Goal: Task Accomplishment & Management: Manage account settings

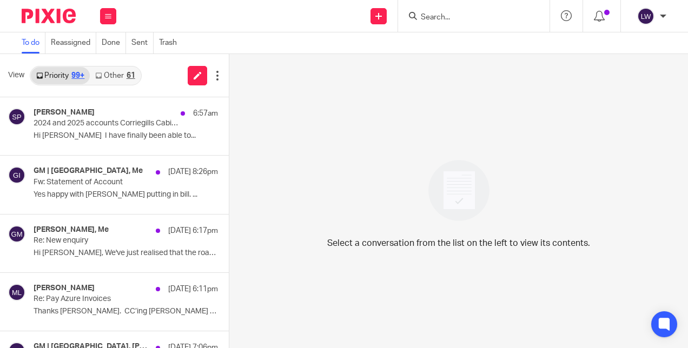
click at [130, 73] on div "61" at bounding box center [131, 76] width 9 height 8
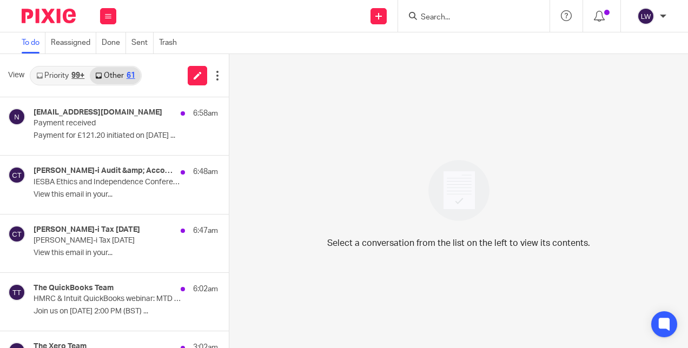
click at [103, 136] on p "Payment for £121.20 initiated on 13/10/2025 ..." at bounding box center [126, 135] width 184 height 9
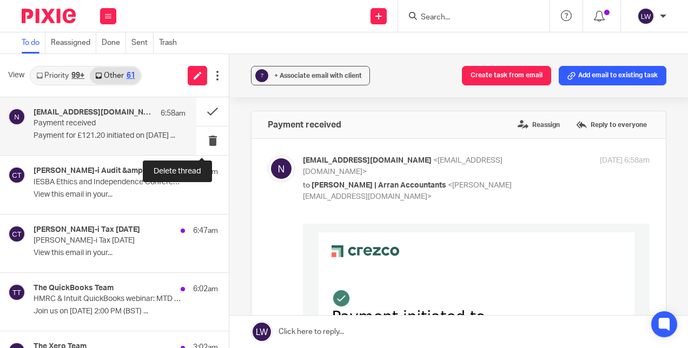
click at [202, 142] on button at bounding box center [212, 141] width 32 height 29
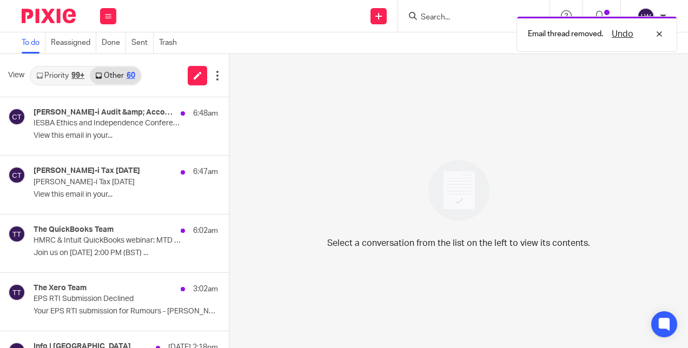
click at [122, 134] on p "View this email in your..." at bounding box center [126, 135] width 184 height 9
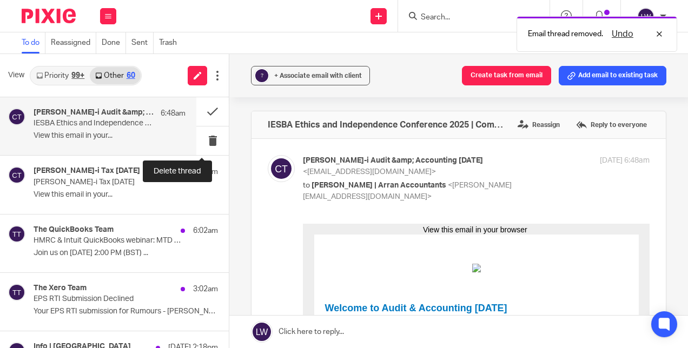
click at [200, 142] on button at bounding box center [212, 141] width 32 height 29
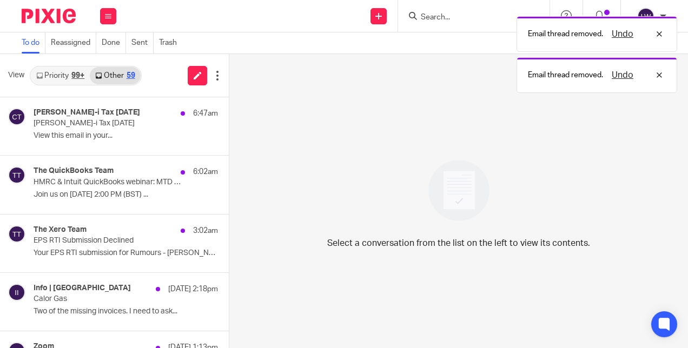
click at [74, 136] on p "View this email in your..." at bounding box center [126, 135] width 184 height 9
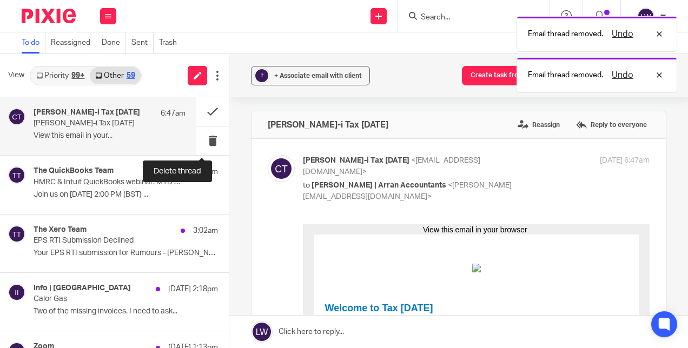
click at [200, 140] on button at bounding box center [212, 141] width 32 height 29
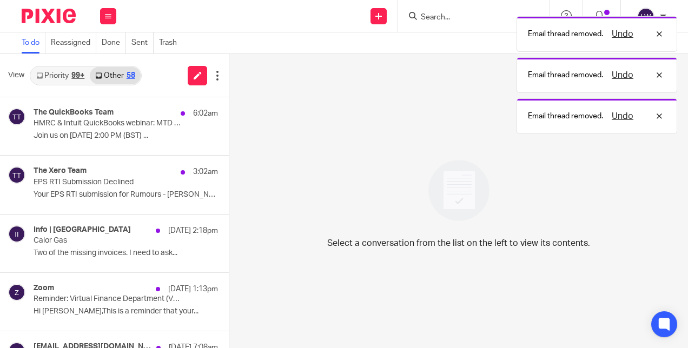
click at [107, 128] on p "HMRC & Intuit QuickBooks webinar: MTD updates for accountants" at bounding box center [108, 123] width 148 height 9
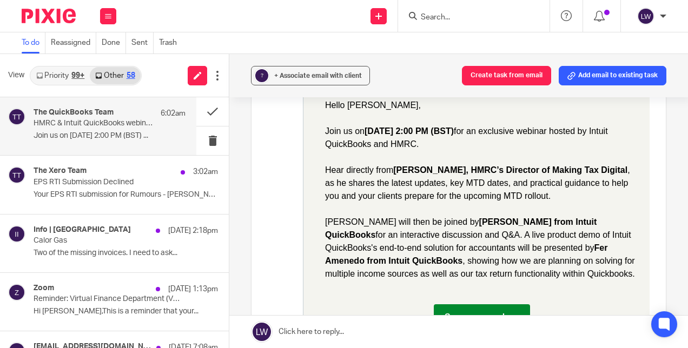
scroll to position [541, 0]
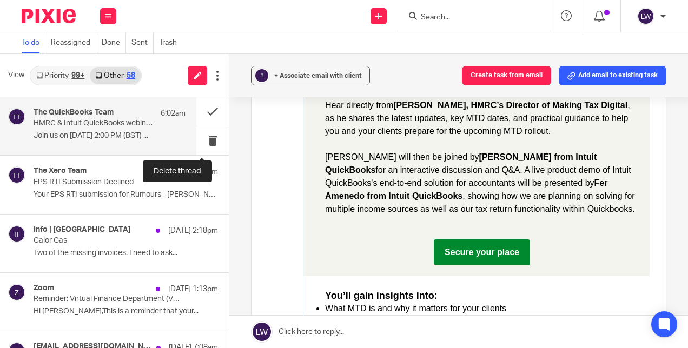
click at [201, 139] on button at bounding box center [212, 141] width 32 height 29
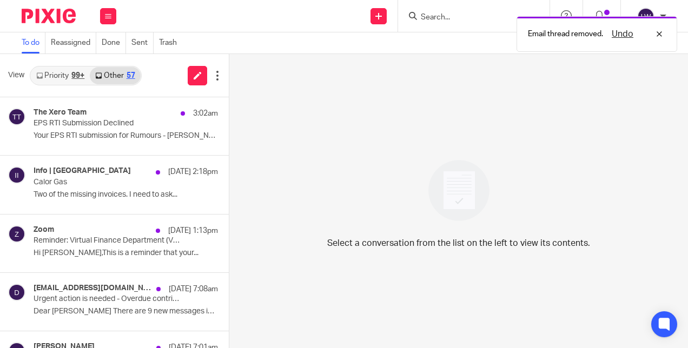
click at [96, 141] on p "Your EPS RTI submission for Rumours - Lewis..." at bounding box center [126, 135] width 184 height 9
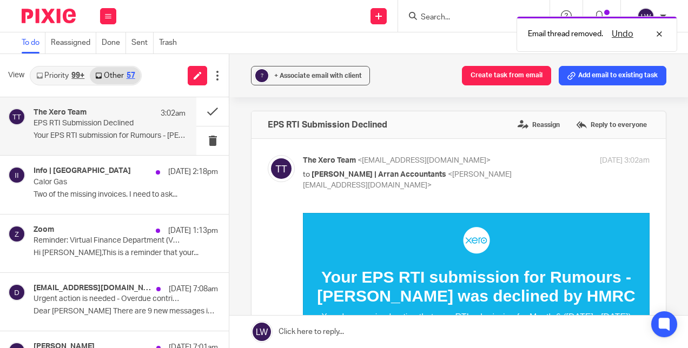
scroll to position [0, 0]
click at [196, 141] on button at bounding box center [212, 141] width 32 height 29
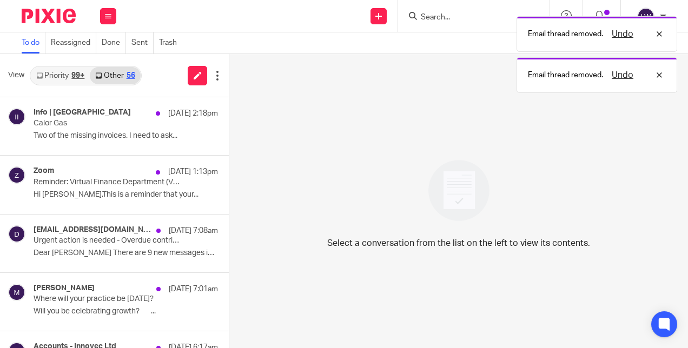
click at [102, 182] on p "Reminder: Virtual Finance Department (VFD) Build Programme - Month 2 starts in …" at bounding box center [108, 182] width 148 height 9
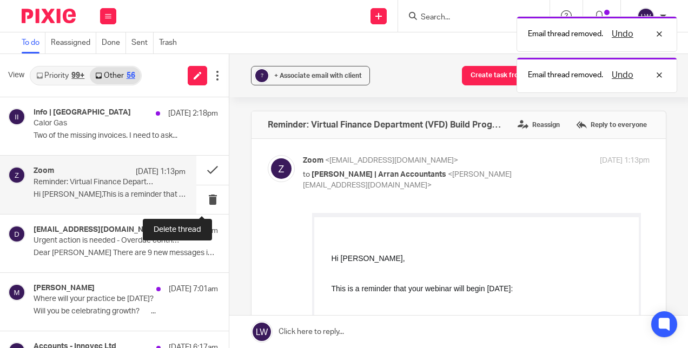
click at [207, 198] on button at bounding box center [212, 200] width 32 height 29
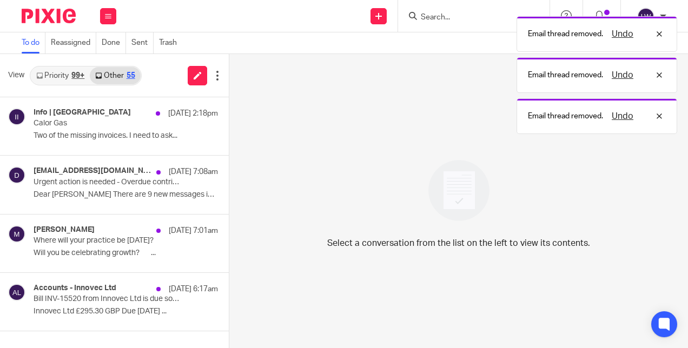
click at [105, 181] on p "Urgent action is needed - Overdue contribution schedule(s)" at bounding box center [108, 182] width 148 height 9
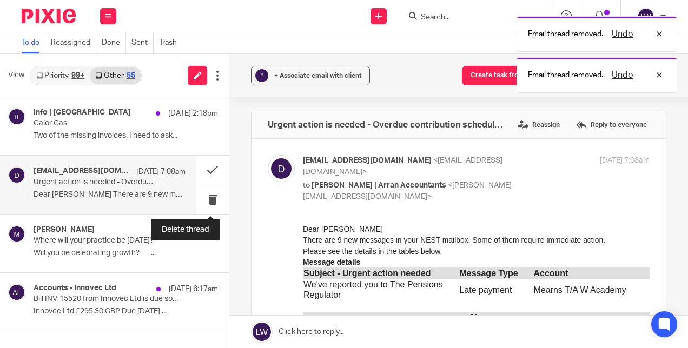
click at [213, 202] on button at bounding box center [212, 200] width 32 height 29
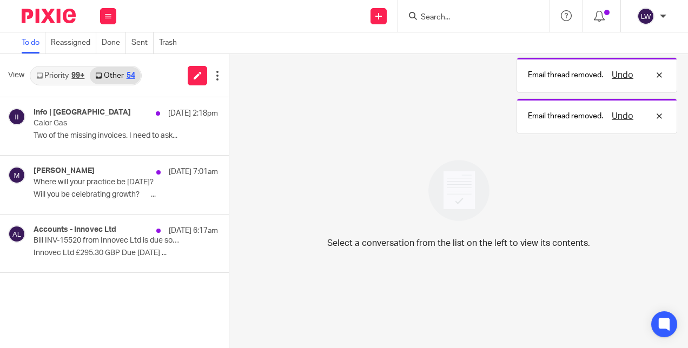
click at [97, 186] on p "Where will your practice be 12 months from now?" at bounding box center [108, 182] width 148 height 9
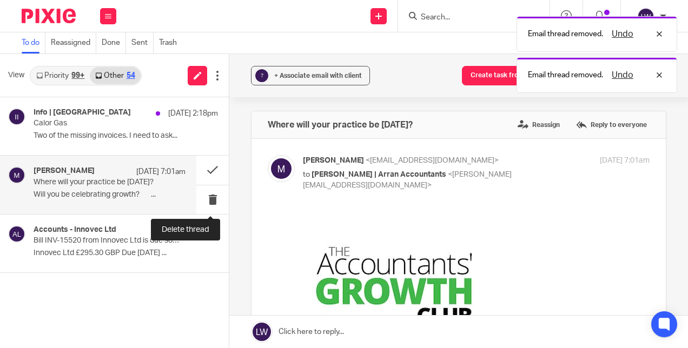
click at [213, 199] on button at bounding box center [212, 200] width 32 height 29
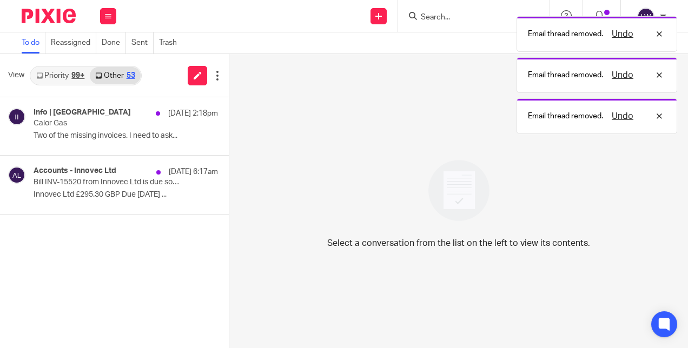
click at [84, 187] on div "Accounts - Innovec Ltd 12 Oct 6:17am Bill INV-15520 from Innovec Ltd is due soo…" at bounding box center [126, 185] width 184 height 36
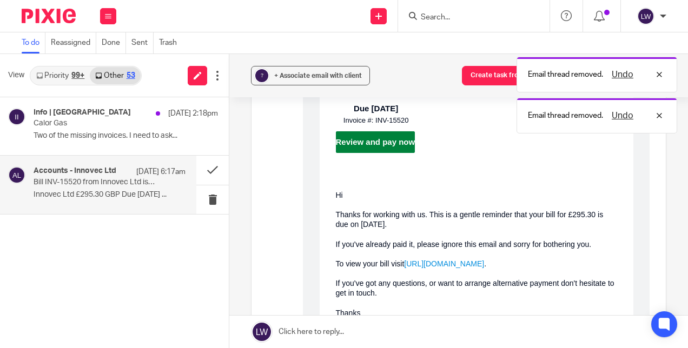
scroll to position [216, 0]
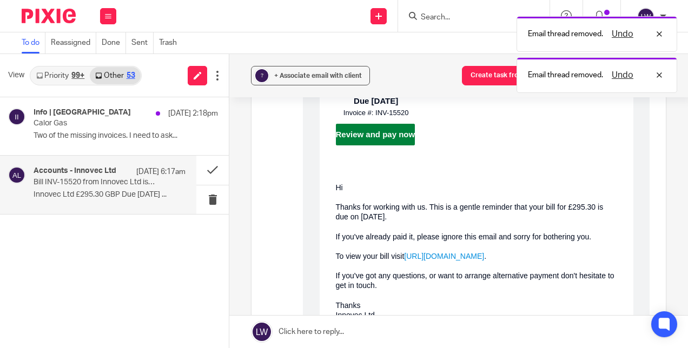
click at [470, 261] on link "https://in.xero.com/YypZqBswb5C8HVMsIWKUtm3DGYSDqF53hBfKORy1" at bounding box center [444, 256] width 80 height 9
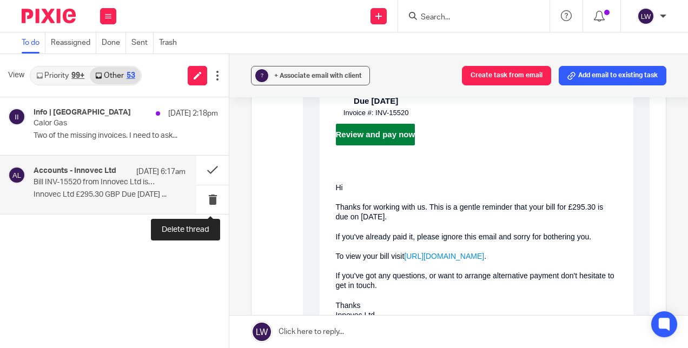
click at [210, 196] on button at bounding box center [212, 200] width 32 height 29
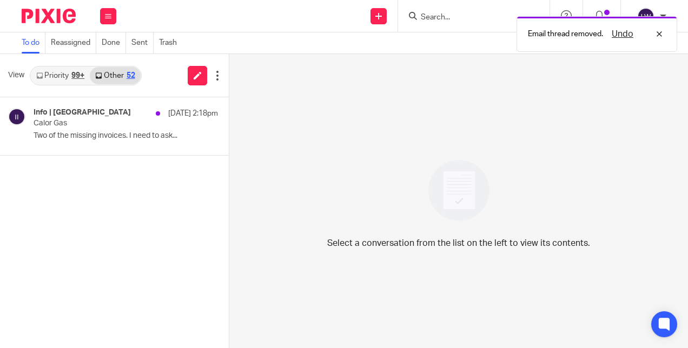
click at [102, 21] on button at bounding box center [108, 16] width 16 height 16
click at [97, 63] on link "Email" at bounding box center [103, 66] width 19 height 8
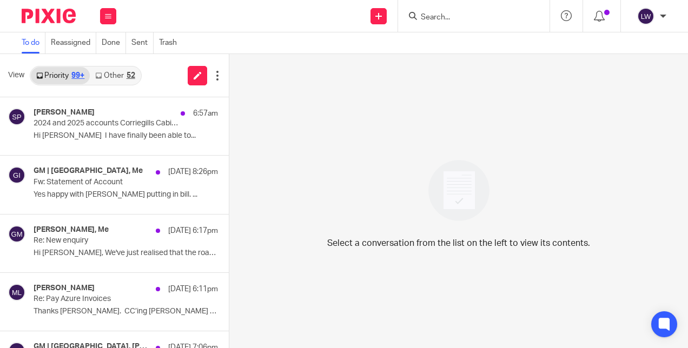
click at [75, 186] on p "Fw: Statement of Account" at bounding box center [108, 182] width 148 height 9
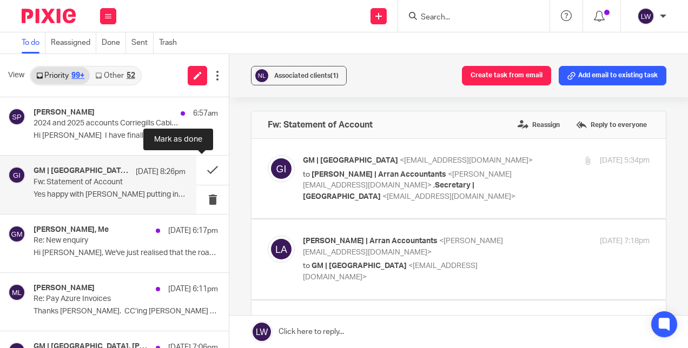
click at [198, 173] on button at bounding box center [212, 170] width 32 height 29
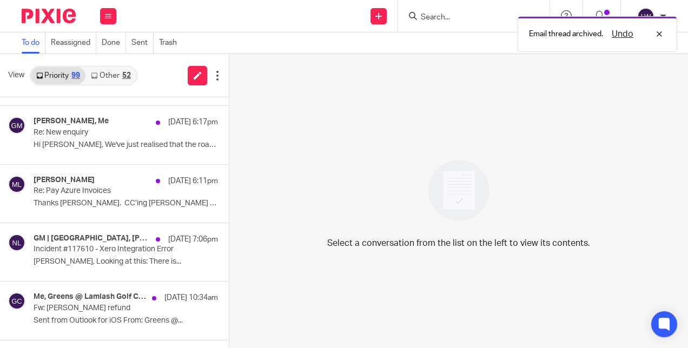
scroll to position [108, 0]
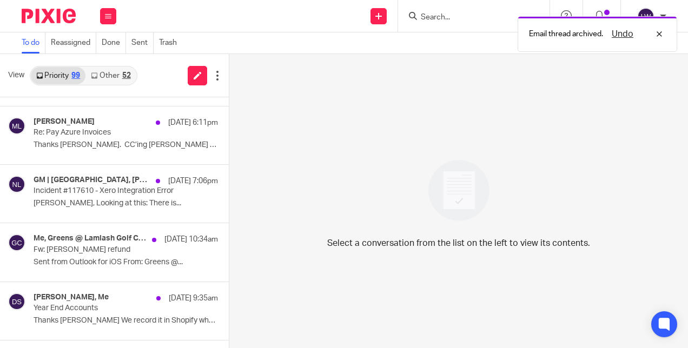
click at [98, 207] on p "[PERSON_NAME], Looking at this: There is..." at bounding box center [126, 203] width 184 height 9
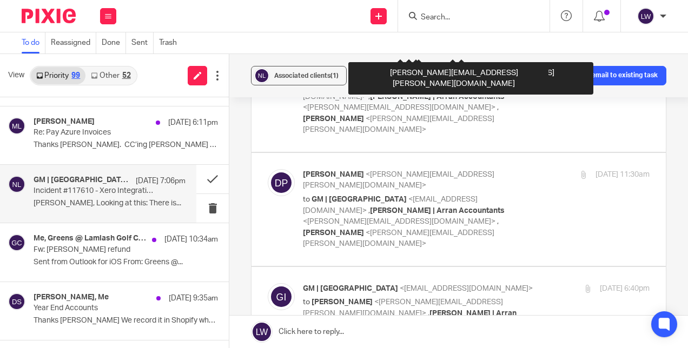
scroll to position [1894, 0]
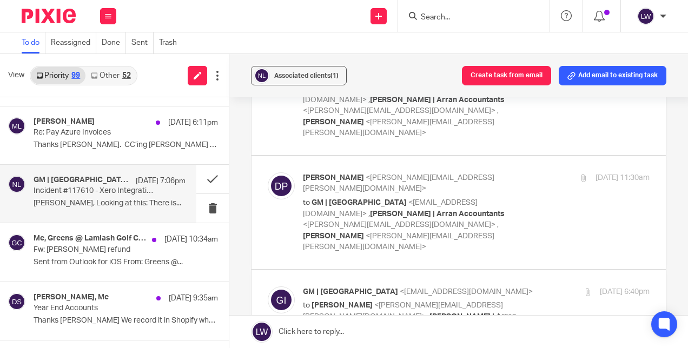
click at [294, 73] on span "Associated clients (1)" at bounding box center [306, 76] width 64 height 6
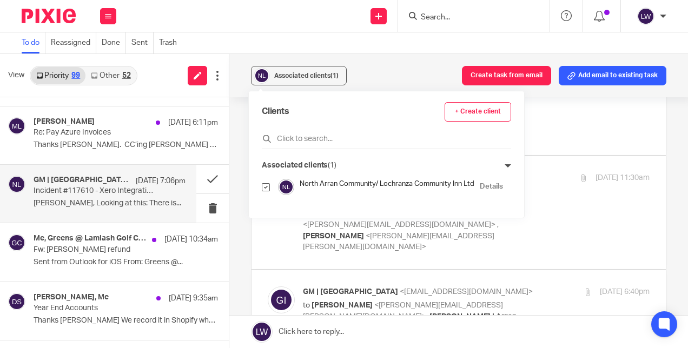
click at [370, 64] on div "Associated clients (1) Create task from email Add email to existing task" at bounding box center [458, 75] width 459 height 43
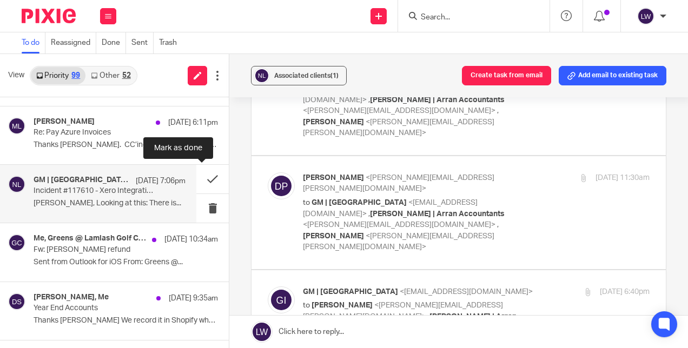
click at [201, 181] on button at bounding box center [212, 179] width 32 height 29
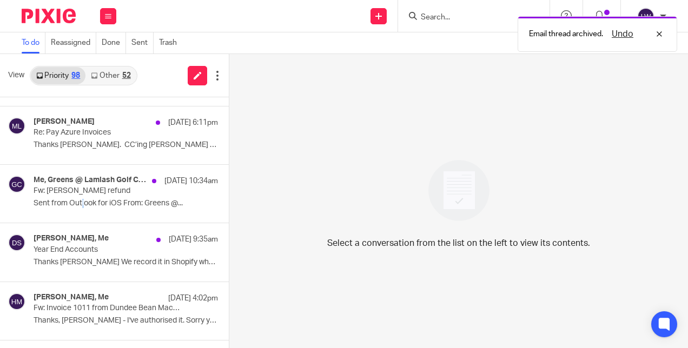
click at [84, 214] on div "Me, Greens @ Lamlash Golf Club, Lamlash Golf Club Finance [DATE] 10:34am Fw: [P…" at bounding box center [114, 194] width 229 height 58
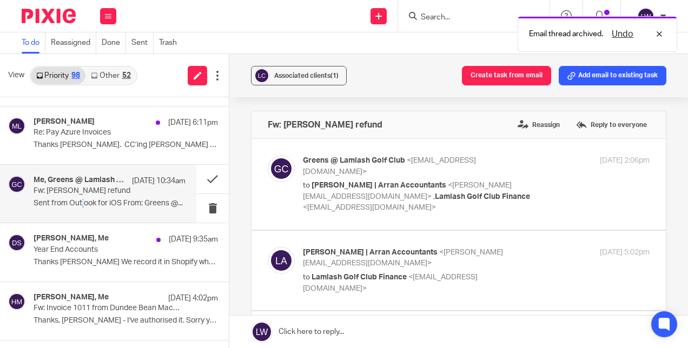
scroll to position [0, 0]
click at [98, 188] on p "Fw: [PERSON_NAME] refund" at bounding box center [95, 191] width 122 height 9
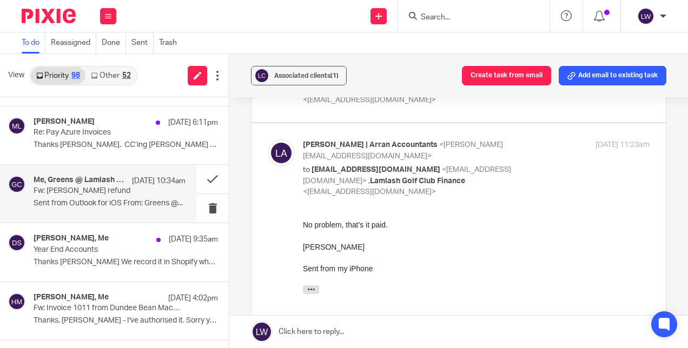
scroll to position [1082, 0]
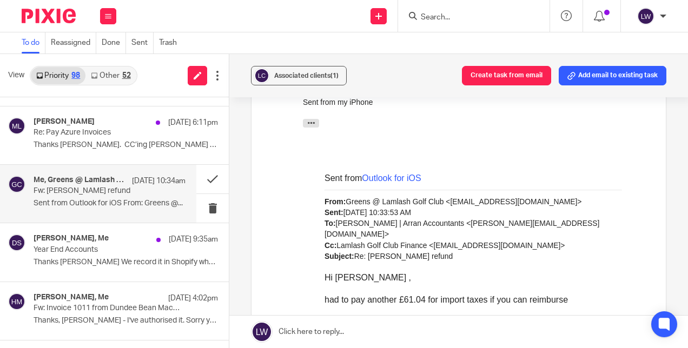
click at [63, 198] on div "Me, Greens @ Lamlash Golf Club, Lamlash Golf Club Finance [DATE] 10:34am Fw: [P…" at bounding box center [110, 194] width 152 height 36
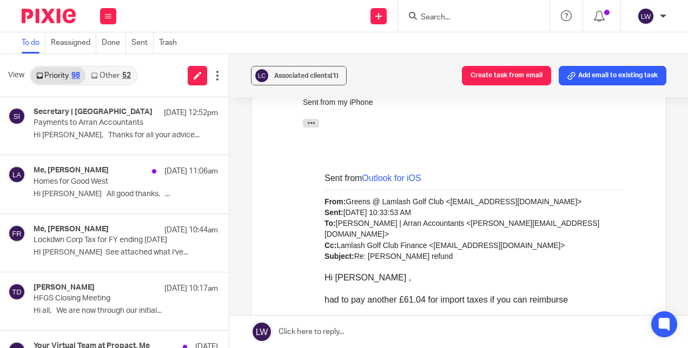
scroll to position [487, 0]
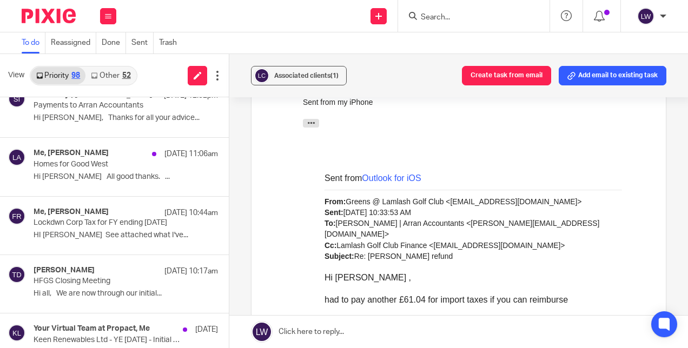
click at [73, 163] on p "Homes for Good West" at bounding box center [108, 164] width 148 height 9
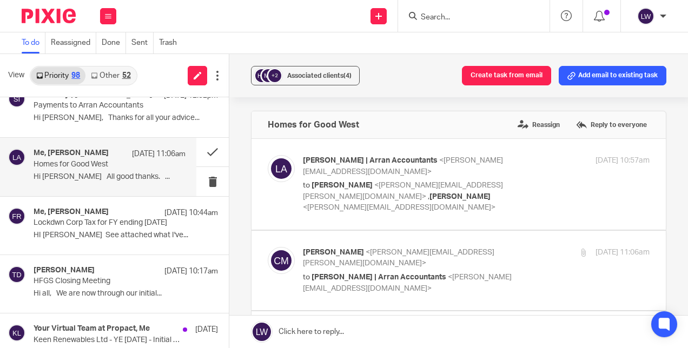
scroll to position [0, 0]
click at [327, 83] on button "+2 Associated clients (4)" at bounding box center [305, 75] width 109 height 19
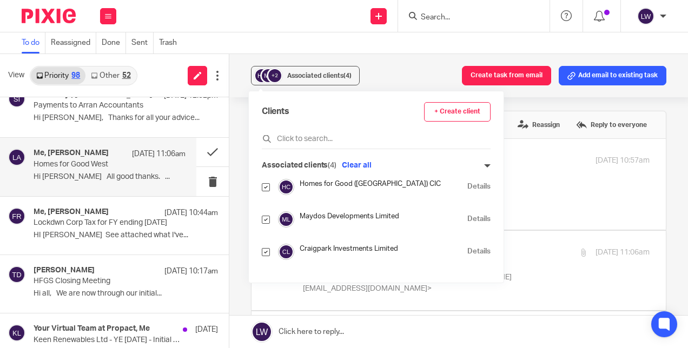
click at [347, 164] on button "Clear all" at bounding box center [356, 165] width 35 height 11
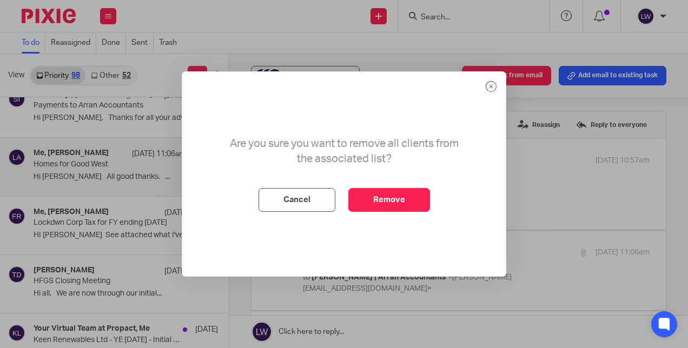
click at [388, 205] on button "Remove" at bounding box center [389, 200] width 82 height 24
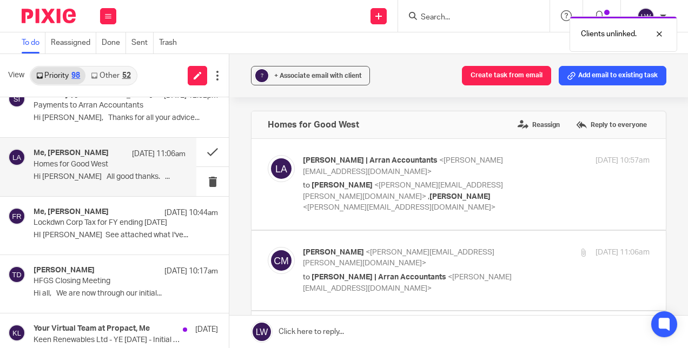
click at [314, 78] on span "+ Associate email with client" at bounding box center [318, 76] width 88 height 6
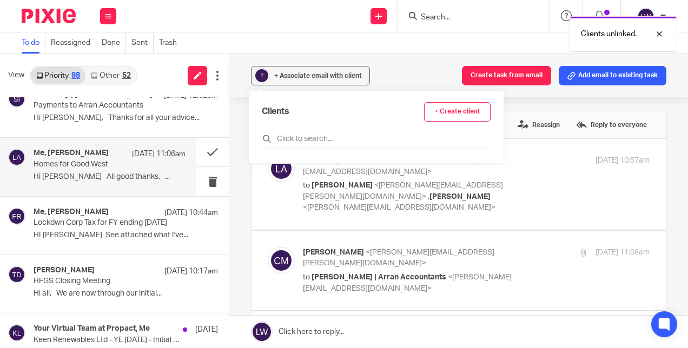
click at [300, 136] on input "text" at bounding box center [376, 139] width 229 height 11
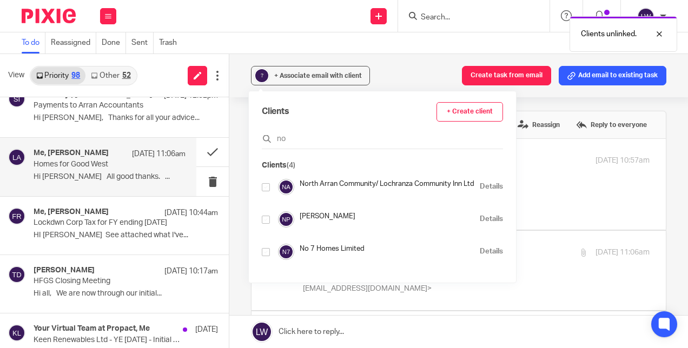
type input "n"
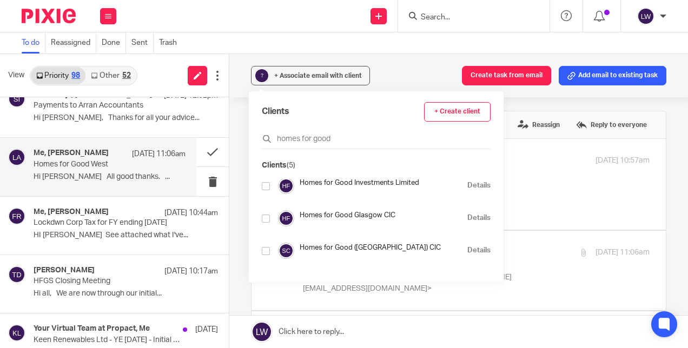
scroll to position [65, 0]
type input "homes for good"
click at [266, 251] on input "checkbox" at bounding box center [266, 252] width 8 height 8
checkbox input "true"
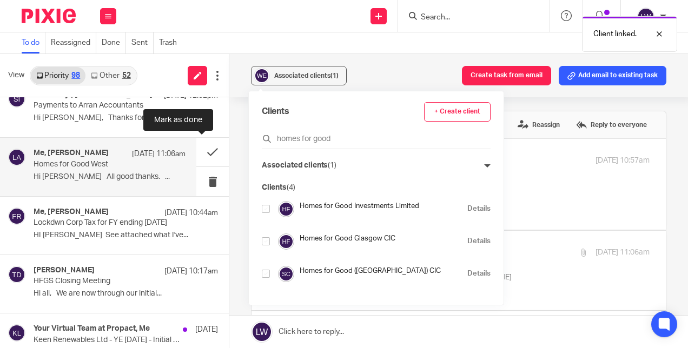
click at [205, 148] on button at bounding box center [212, 152] width 32 height 29
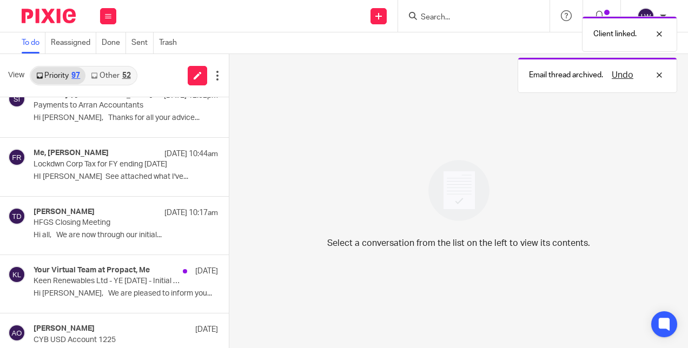
click at [57, 174] on p "HI [PERSON_NAME] See attached what I've..." at bounding box center [126, 177] width 184 height 9
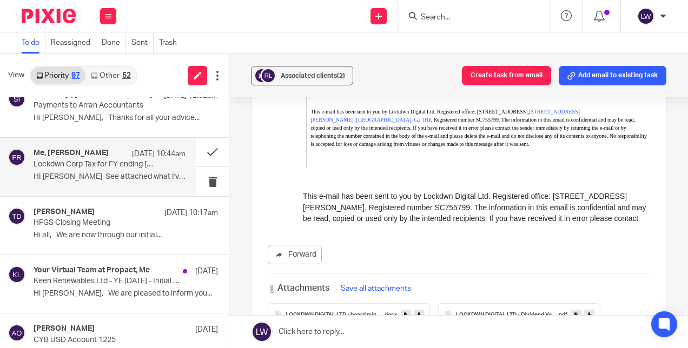
scroll to position [2272, 0]
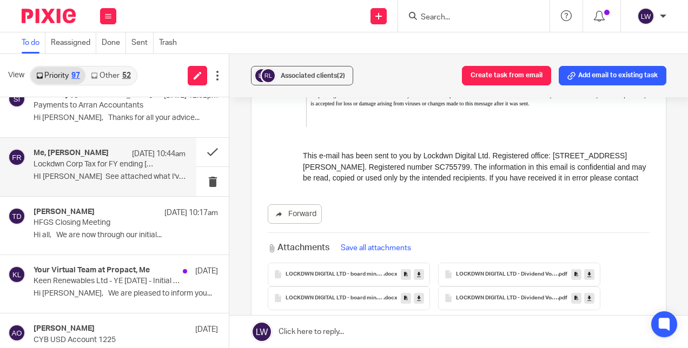
click at [300, 77] on span "Associated clients (2)" at bounding box center [313, 76] width 64 height 6
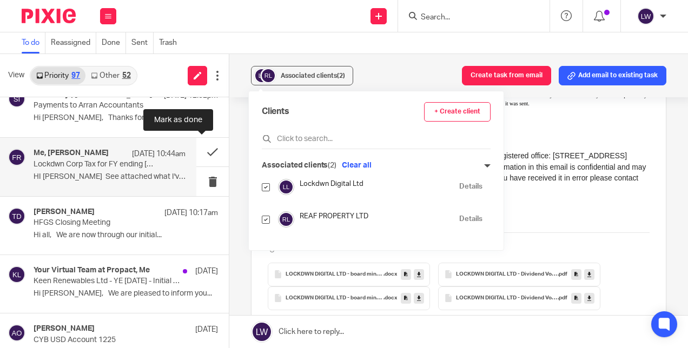
click at [197, 146] on button at bounding box center [212, 152] width 32 height 29
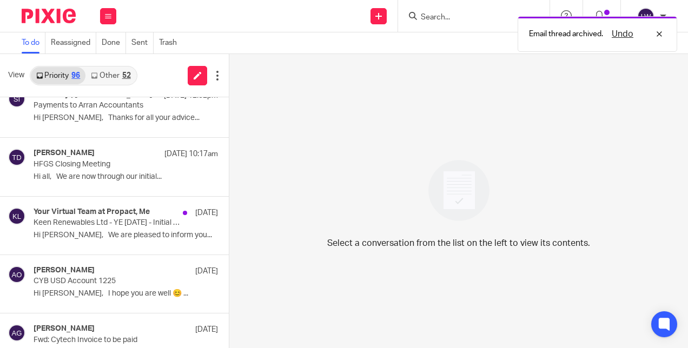
click at [106, 67] on link "Other 52" at bounding box center [110, 75] width 50 height 17
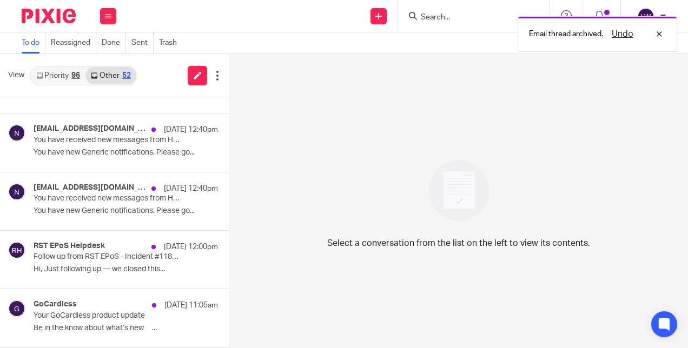
scroll to position [0, 0]
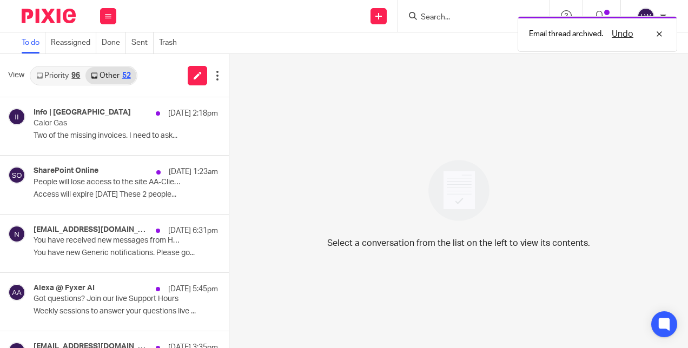
click at [138, 202] on div "SharePoint Online [DATE] 1:23am People will lose access to the site AA-Clients …" at bounding box center [126, 185] width 184 height 36
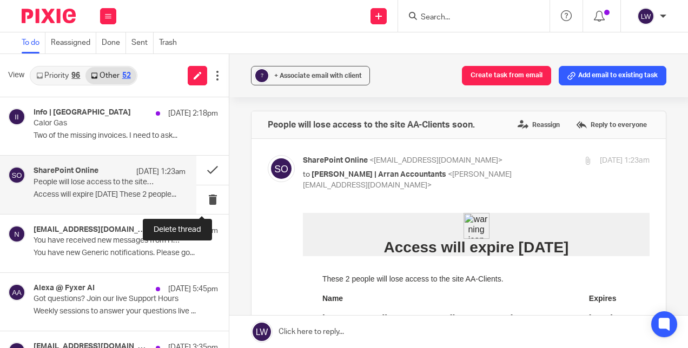
click at [200, 202] on button at bounding box center [212, 200] width 32 height 29
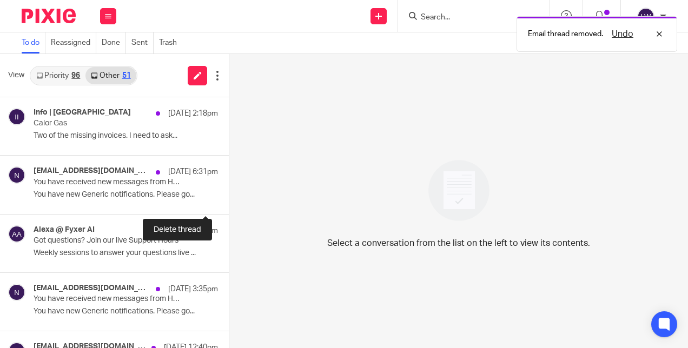
click at [229, 202] on button at bounding box center [233, 200] width 9 height 29
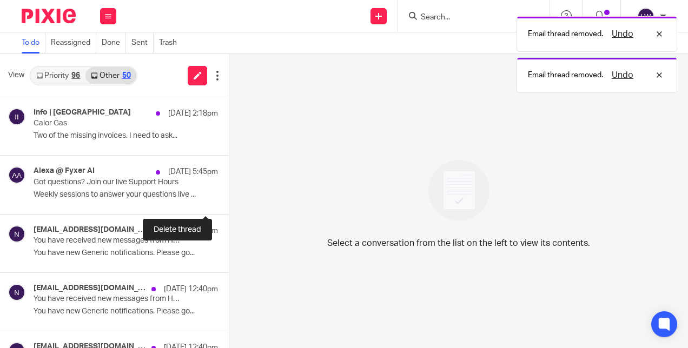
click at [229, 202] on button at bounding box center [233, 200] width 9 height 29
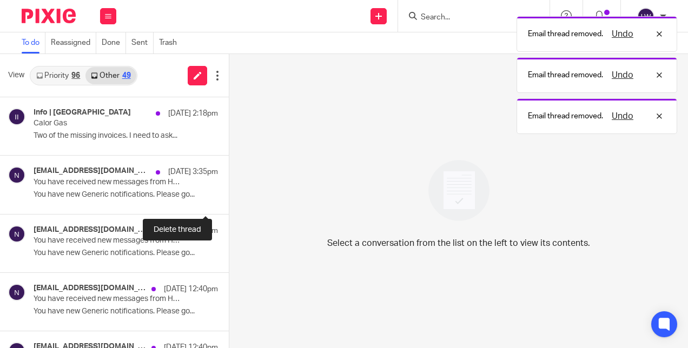
click at [229, 202] on button at bounding box center [233, 200] width 9 height 29
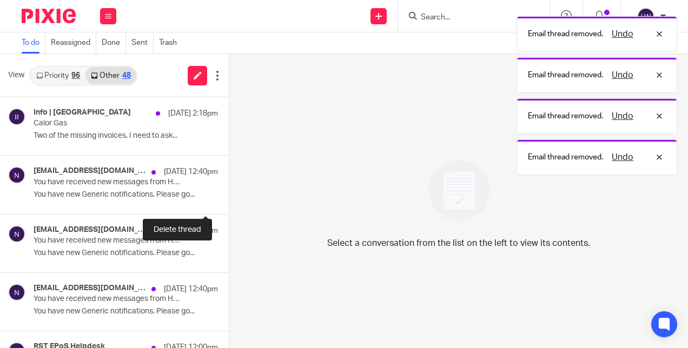
click at [229, 202] on button at bounding box center [233, 200] width 9 height 29
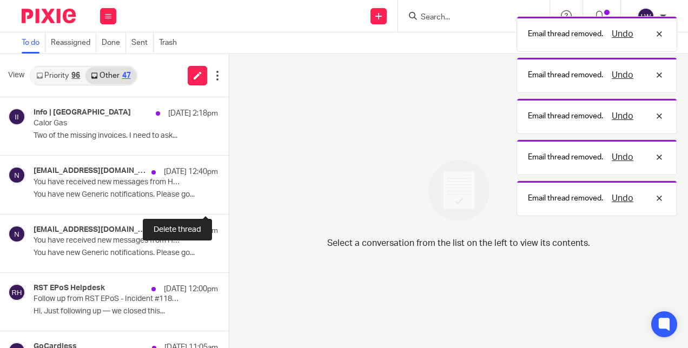
click at [229, 202] on button at bounding box center [233, 200] width 9 height 29
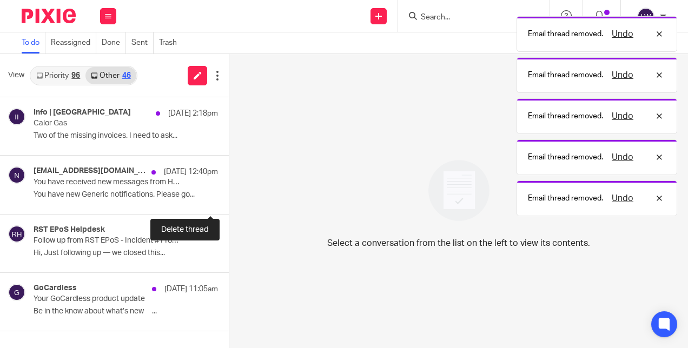
click at [229, 202] on button at bounding box center [233, 200] width 9 height 29
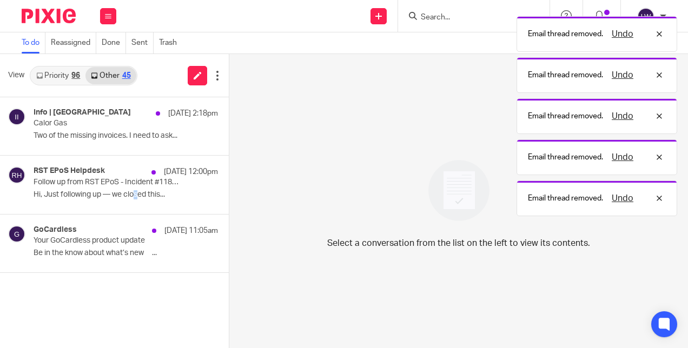
click at [137, 196] on p "Hi, Just following up — we closed this..." at bounding box center [126, 194] width 184 height 9
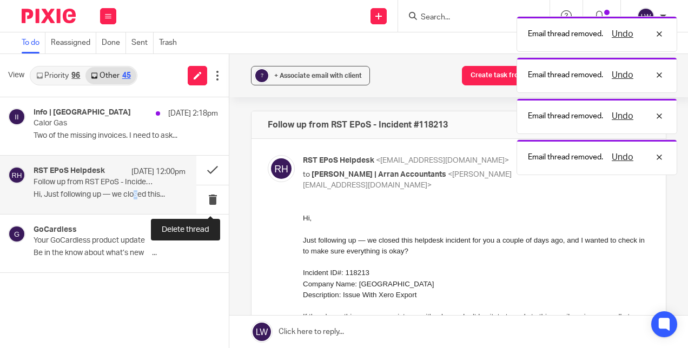
drag, startPoint x: 137, startPoint y: 196, endPoint x: 208, endPoint y: 198, distance: 70.9
click at [208, 198] on button at bounding box center [212, 200] width 32 height 29
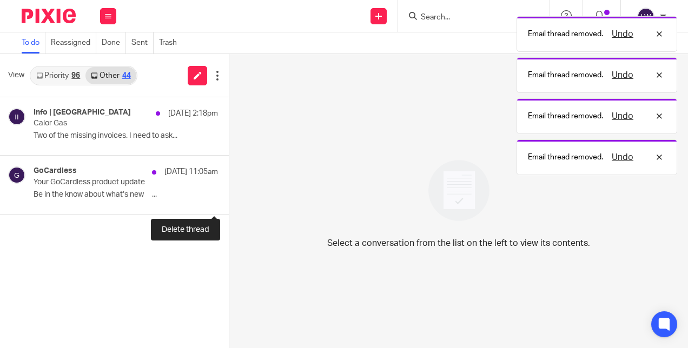
click at [229, 198] on button at bounding box center [233, 200] width 9 height 29
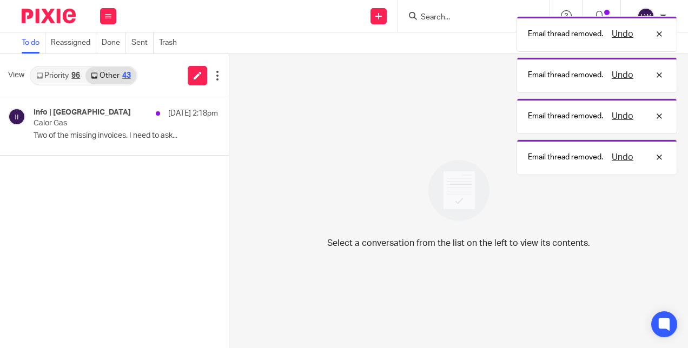
click at [104, 14] on button at bounding box center [108, 16] width 16 height 16
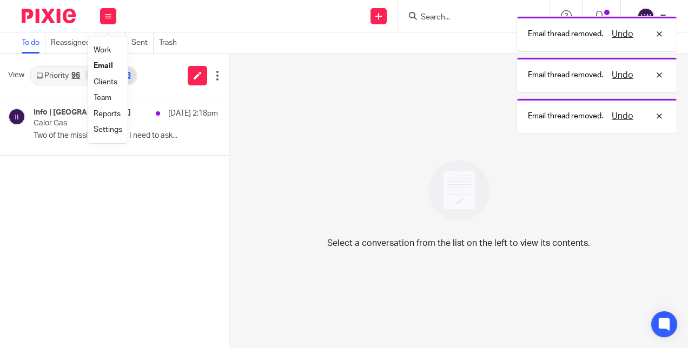
click at [110, 65] on link "Email" at bounding box center [103, 66] width 19 height 8
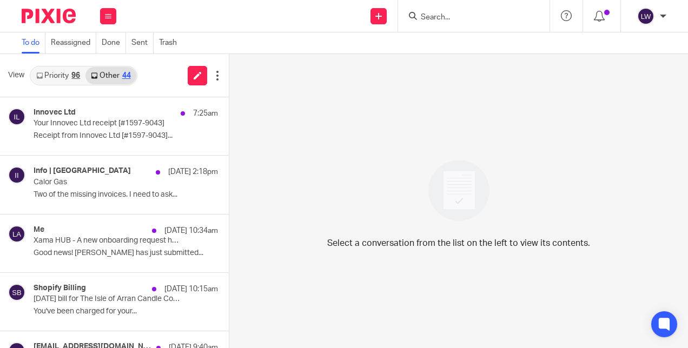
click at [127, 137] on p "Receipt from Innovec Ltd [#1597-9043]..." at bounding box center [126, 135] width 184 height 9
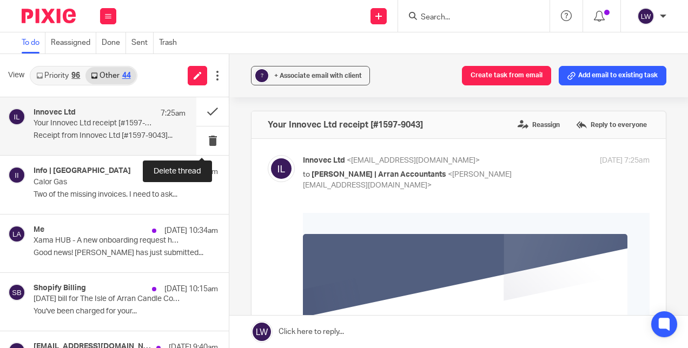
click at [202, 142] on button at bounding box center [212, 141] width 32 height 29
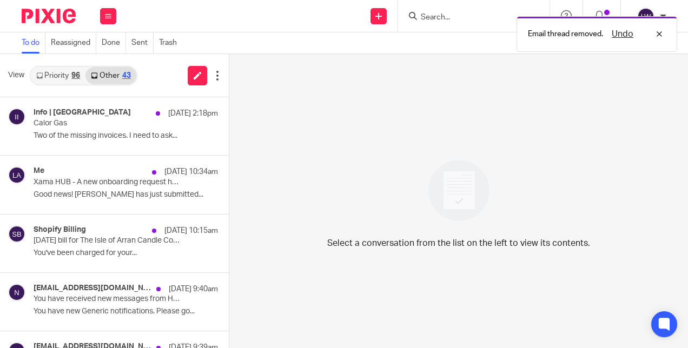
click at [147, 227] on div "11 Oct 10:15am" at bounding box center [182, 231] width 71 height 11
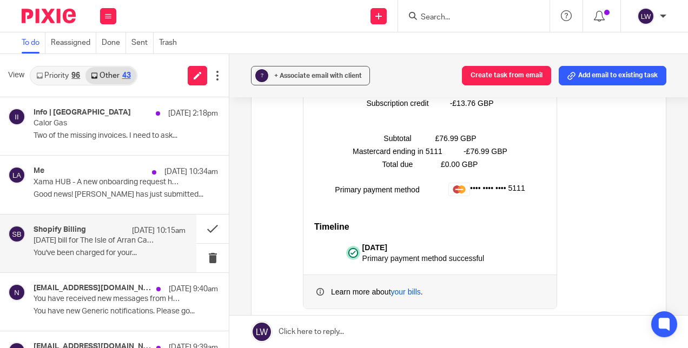
scroll to position [379, 0]
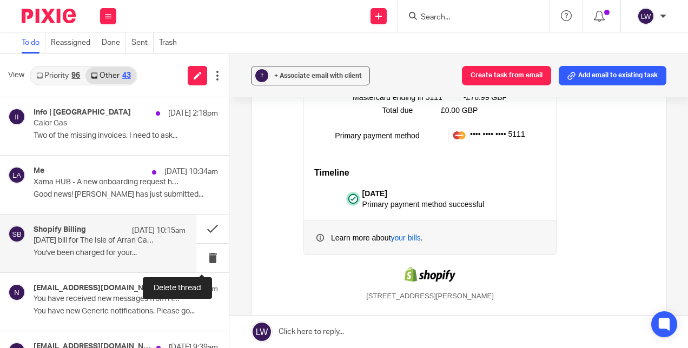
click at [205, 254] on button at bounding box center [212, 258] width 32 height 29
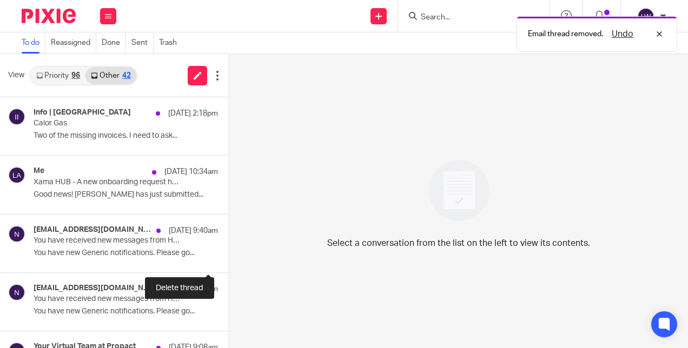
click at [229, 254] on button at bounding box center [233, 258] width 9 height 29
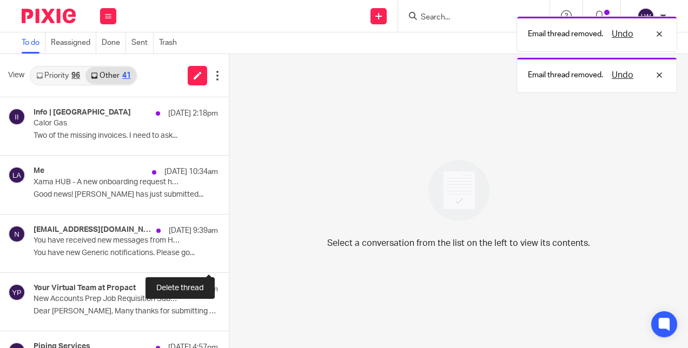
click at [229, 254] on button at bounding box center [233, 258] width 9 height 29
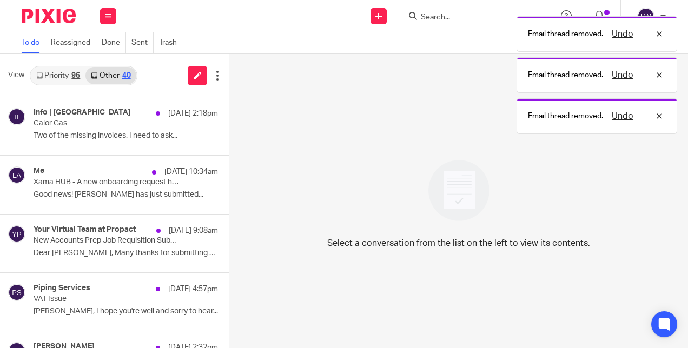
click at [121, 253] on p "Dear Lorna, Many thanks for submitting a Job..." at bounding box center [126, 253] width 184 height 9
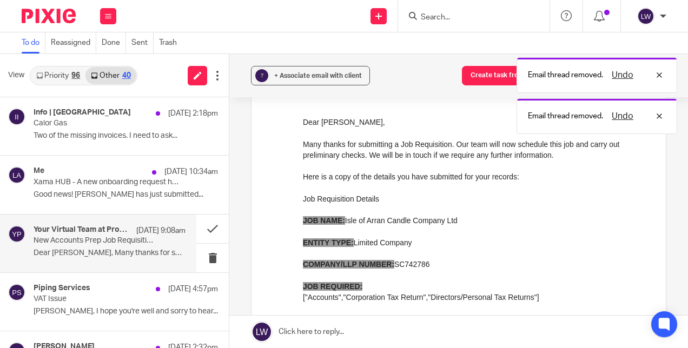
scroll to position [108, 0]
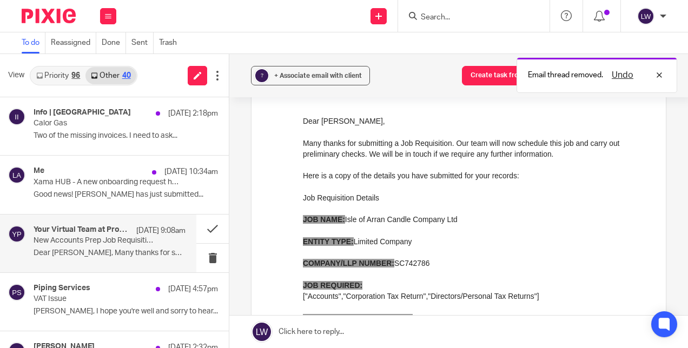
click at [284, 73] on span "+ Associate email with client" at bounding box center [318, 76] width 88 height 6
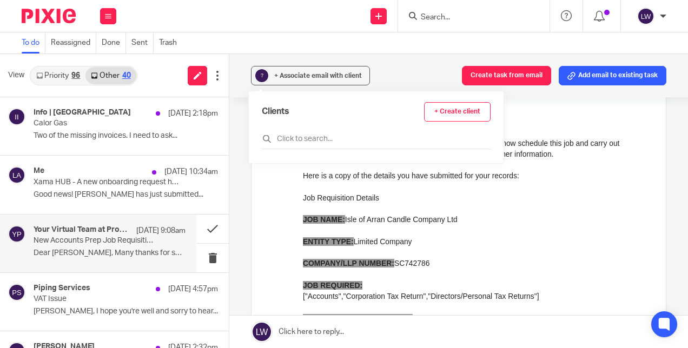
click at [300, 133] on div at bounding box center [376, 141] width 229 height 17
click at [349, 139] on input "text" at bounding box center [376, 139] width 229 height 11
type input "a"
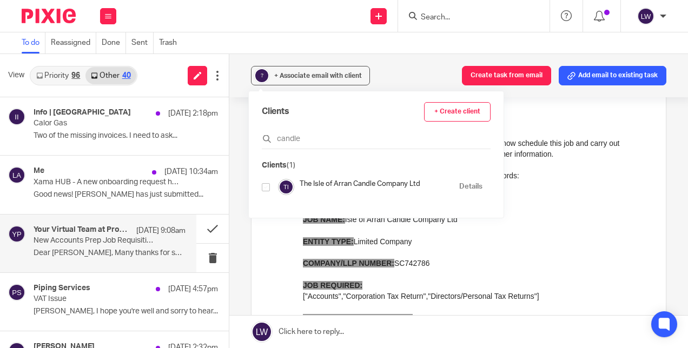
type input "candle"
click at [268, 184] on input "checkbox" at bounding box center [266, 187] width 8 height 8
checkbox input "true"
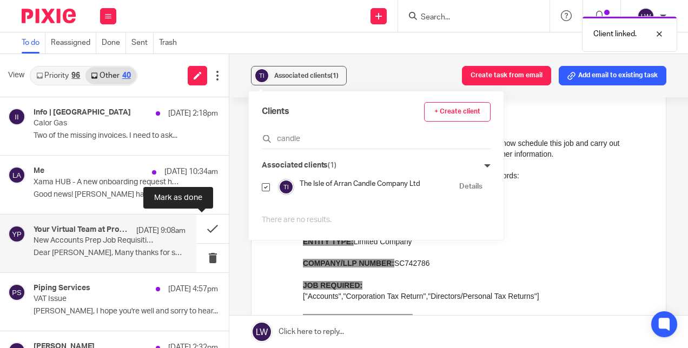
click at [207, 226] on button at bounding box center [212, 229] width 32 height 29
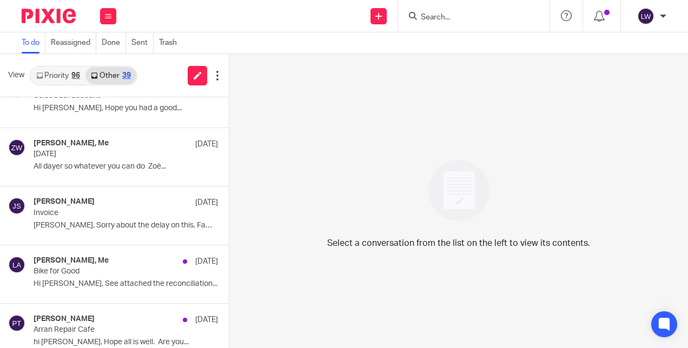
scroll to position [617, 0]
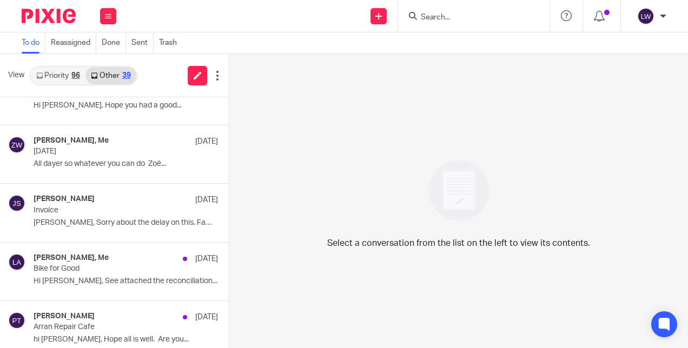
click at [60, 78] on link "Priority 96" at bounding box center [58, 75] width 55 height 17
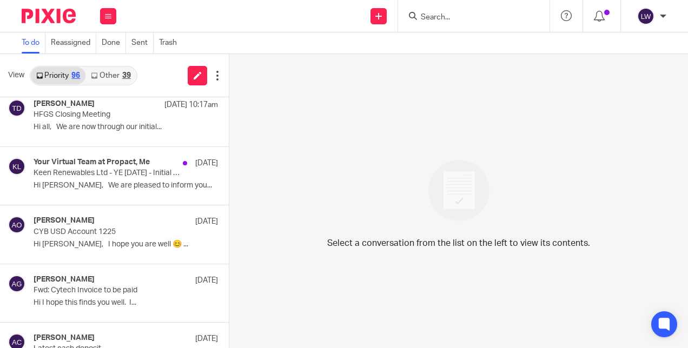
scroll to position [649, 0]
